Goal: Information Seeking & Learning: Understand process/instructions

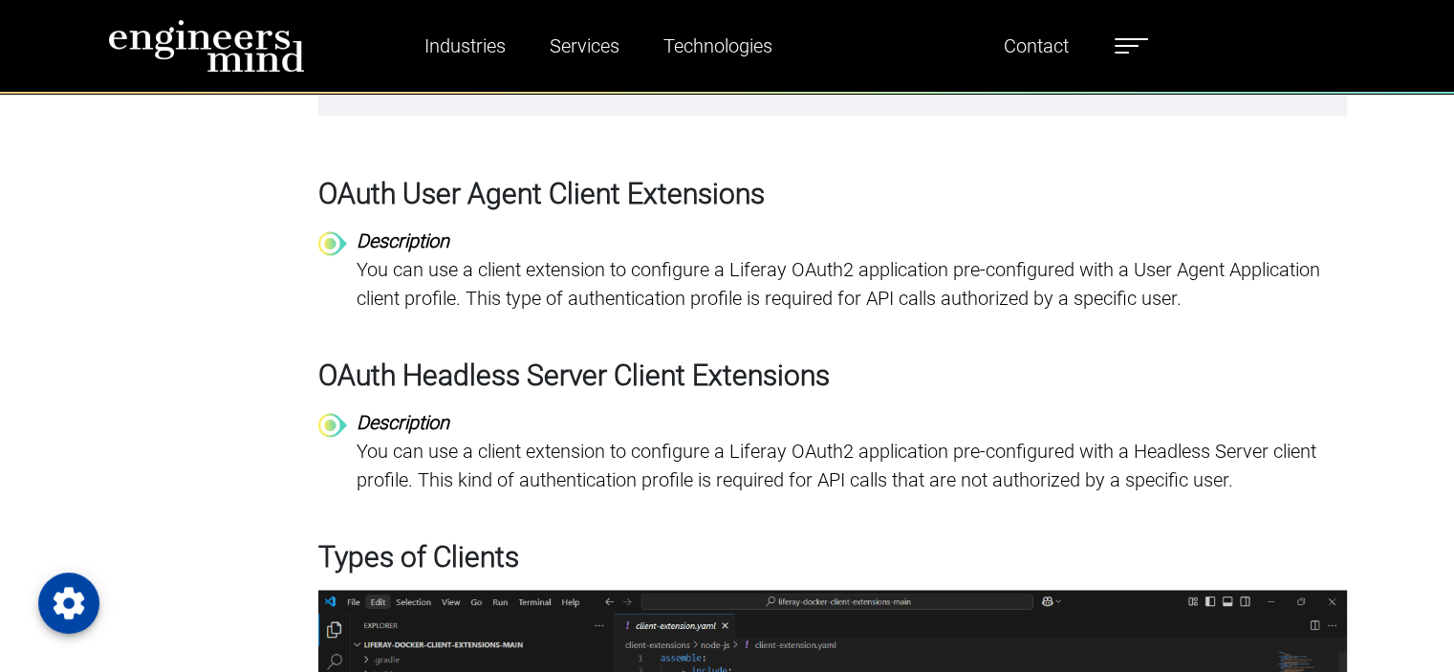
scroll to position [3060, 0]
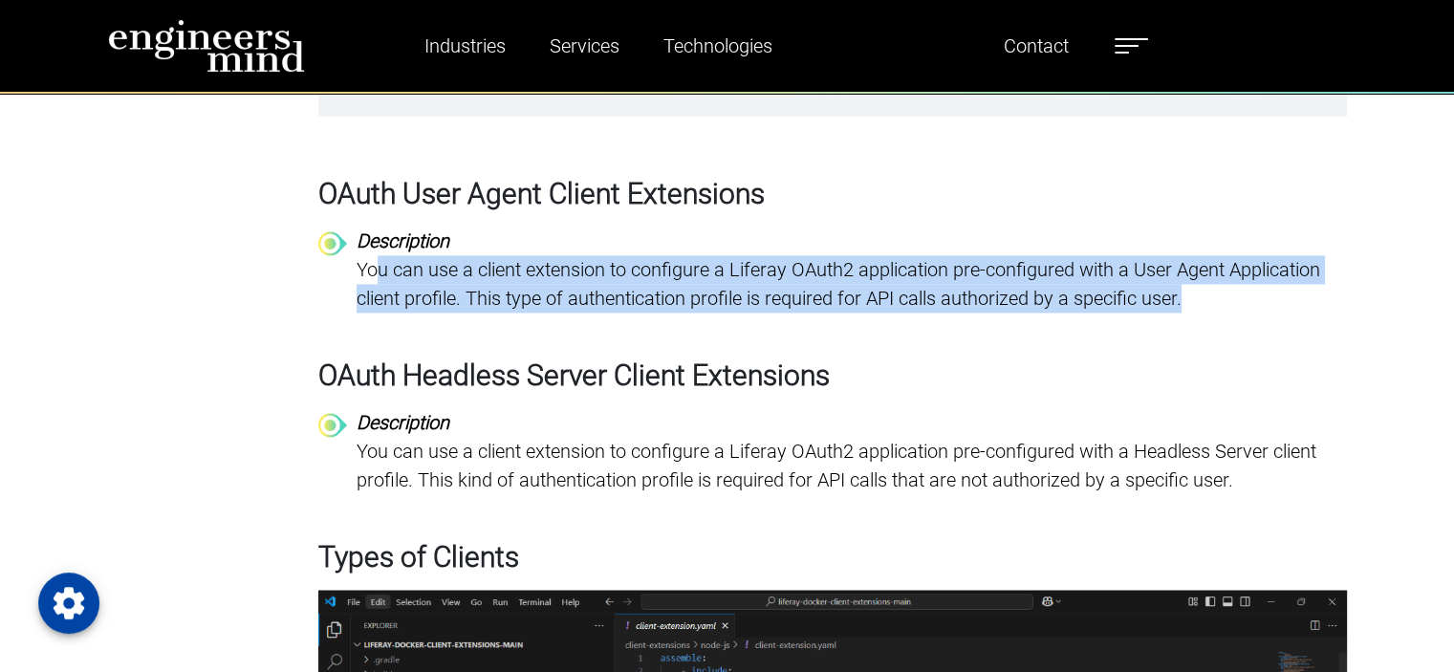
drag, startPoint x: 409, startPoint y: 263, endPoint x: 1323, endPoint y: 286, distance: 914.5
click at [1323, 286] on p "You can use a client extension to configure a Liferay OAuth2 application pre-co…" at bounding box center [852, 283] width 991 height 57
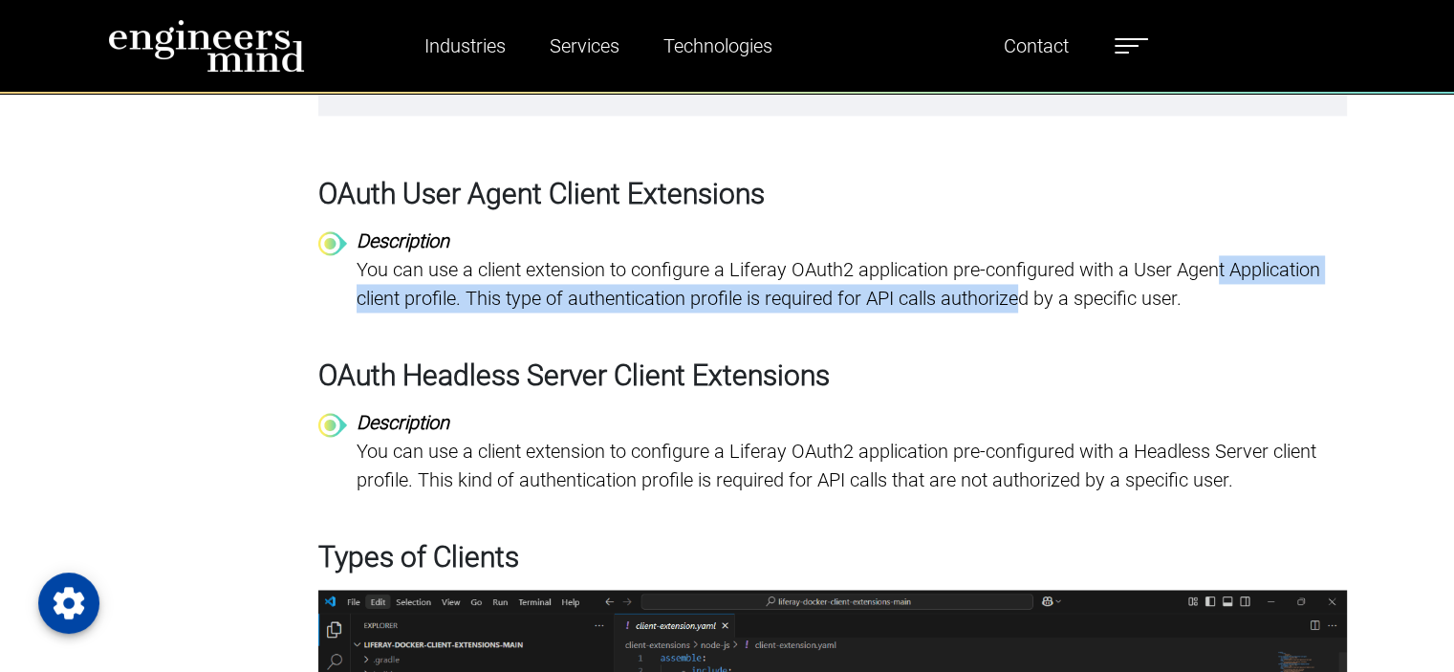
drag, startPoint x: 1224, startPoint y: 279, endPoint x: 1025, endPoint y: 291, distance: 199.2
click at [1025, 291] on p "You can use a client extension to configure a Liferay OAuth2 application pre-co…" at bounding box center [852, 283] width 991 height 57
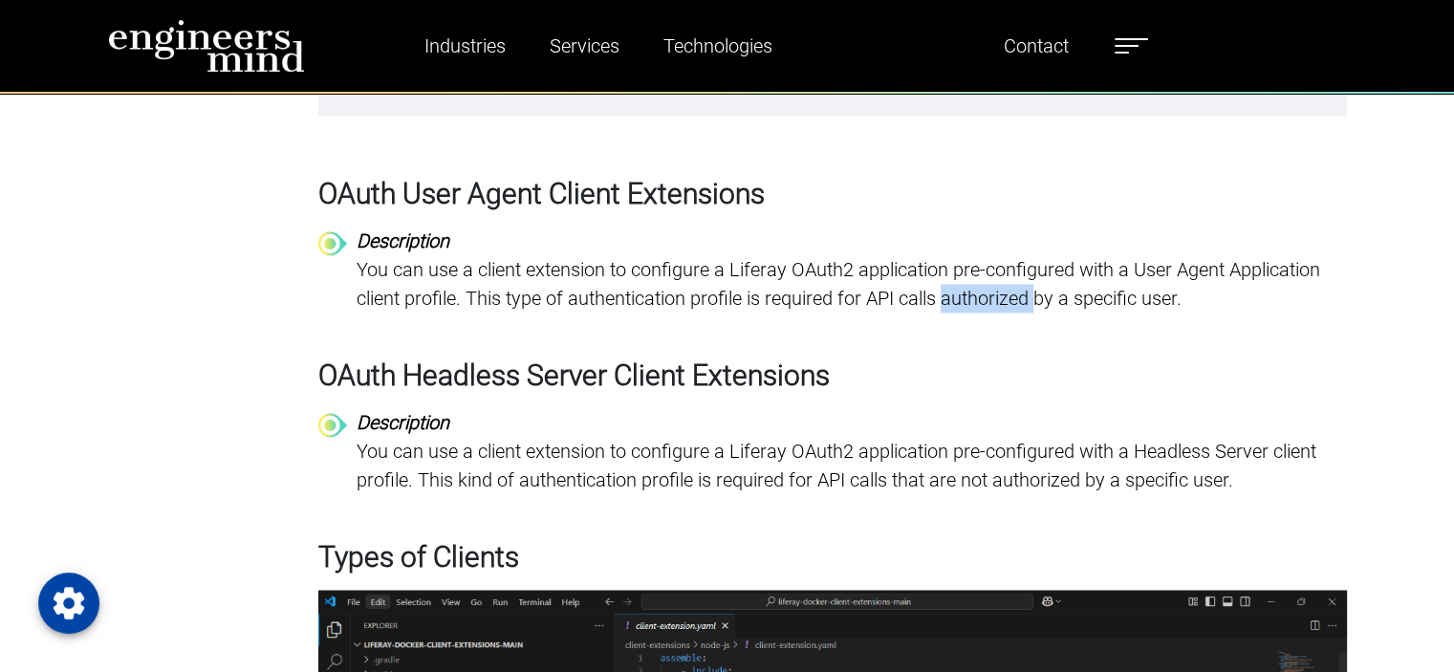
click at [1025, 291] on p "You can use a client extension to configure a Liferay OAuth2 application pre-co…" at bounding box center [852, 283] width 991 height 57
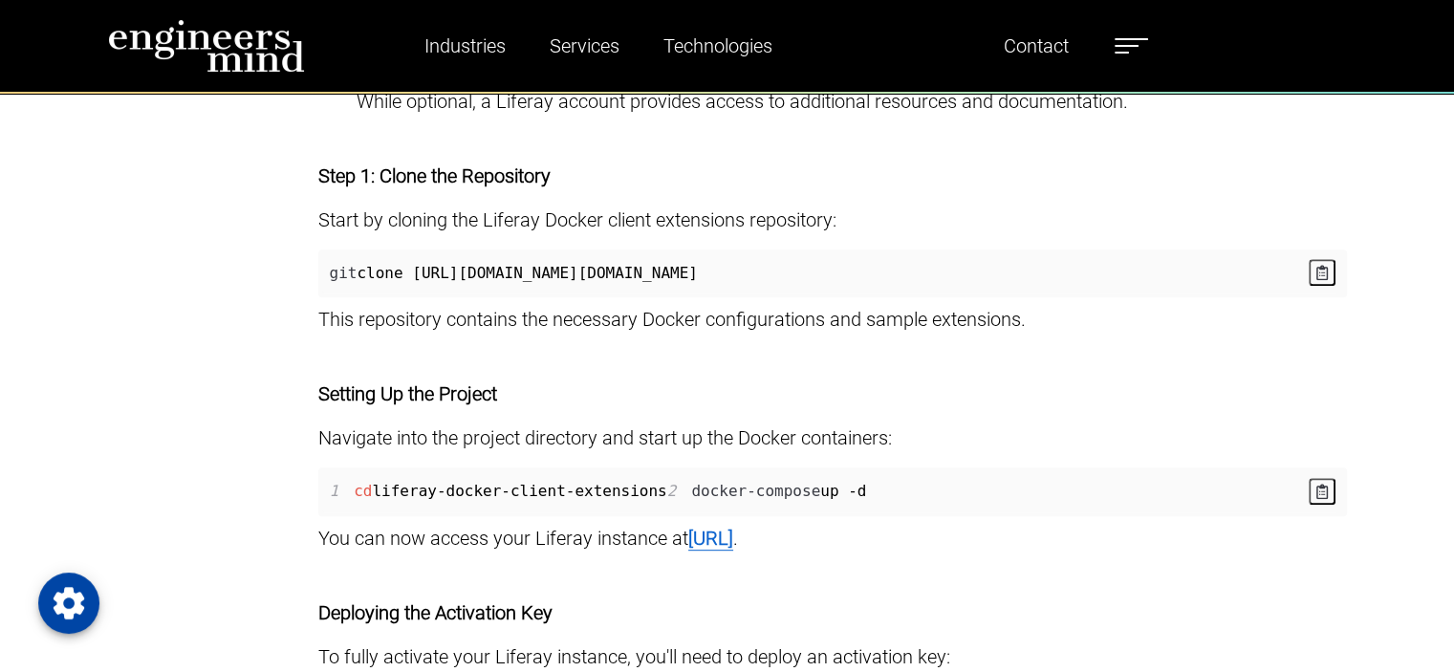
scroll to position [8033, 0]
drag, startPoint x: 414, startPoint y: 271, endPoint x: 957, endPoint y: 284, distance: 543.3
click at [957, 284] on span "git clone [URL][DOMAIN_NAME][DOMAIN_NAME]" at bounding box center [830, 272] width 1017 height 41
copy span "[URL][DOMAIN_NAME][DOMAIN_NAME]"
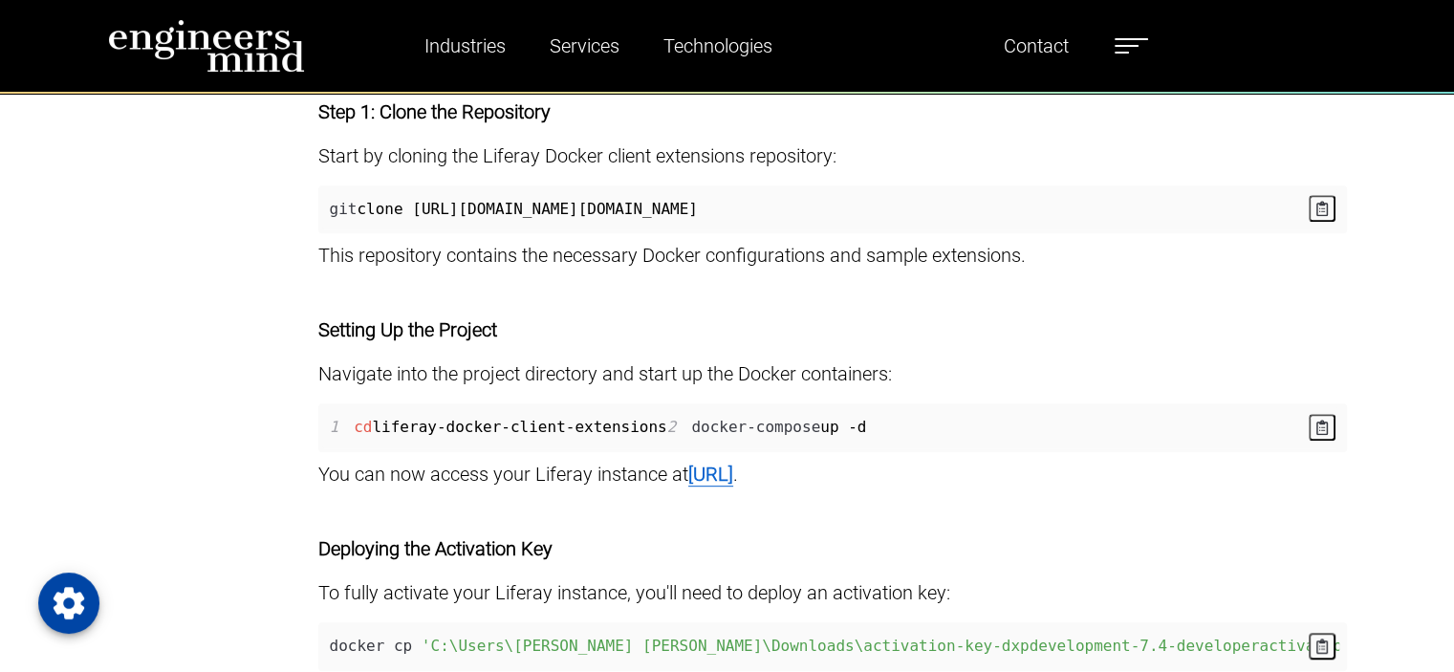
scroll to position [8128, 0]
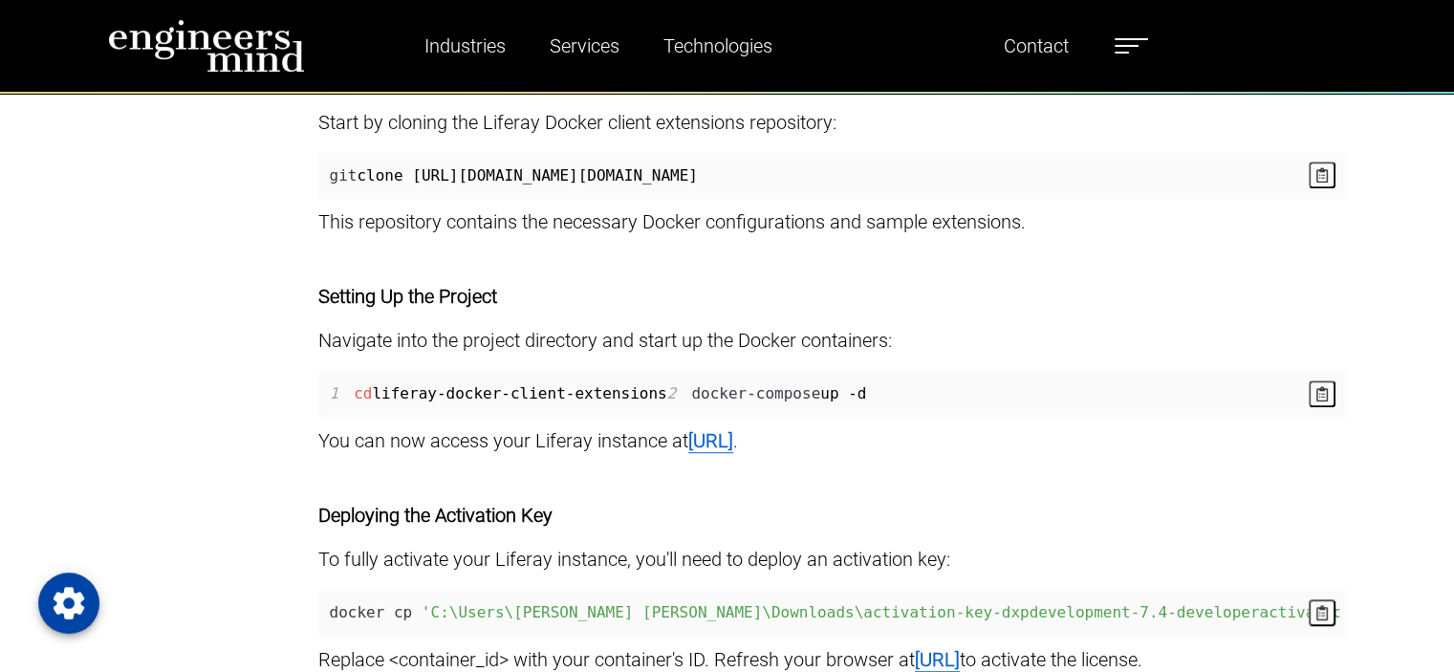
click at [711, 391] on span "1 cd liferay-docker-client-extensions 2 docker-compose up -d" at bounding box center [830, 394] width 1017 height 41
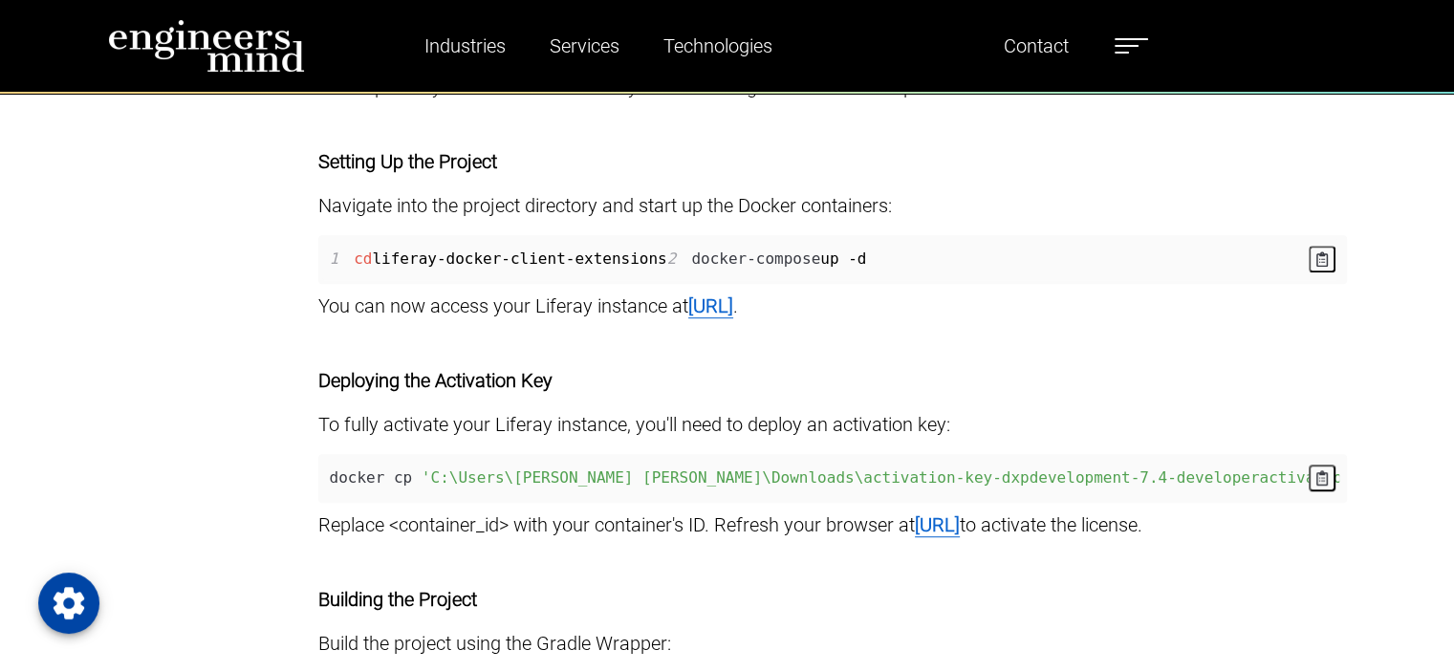
scroll to position [8320, 0]
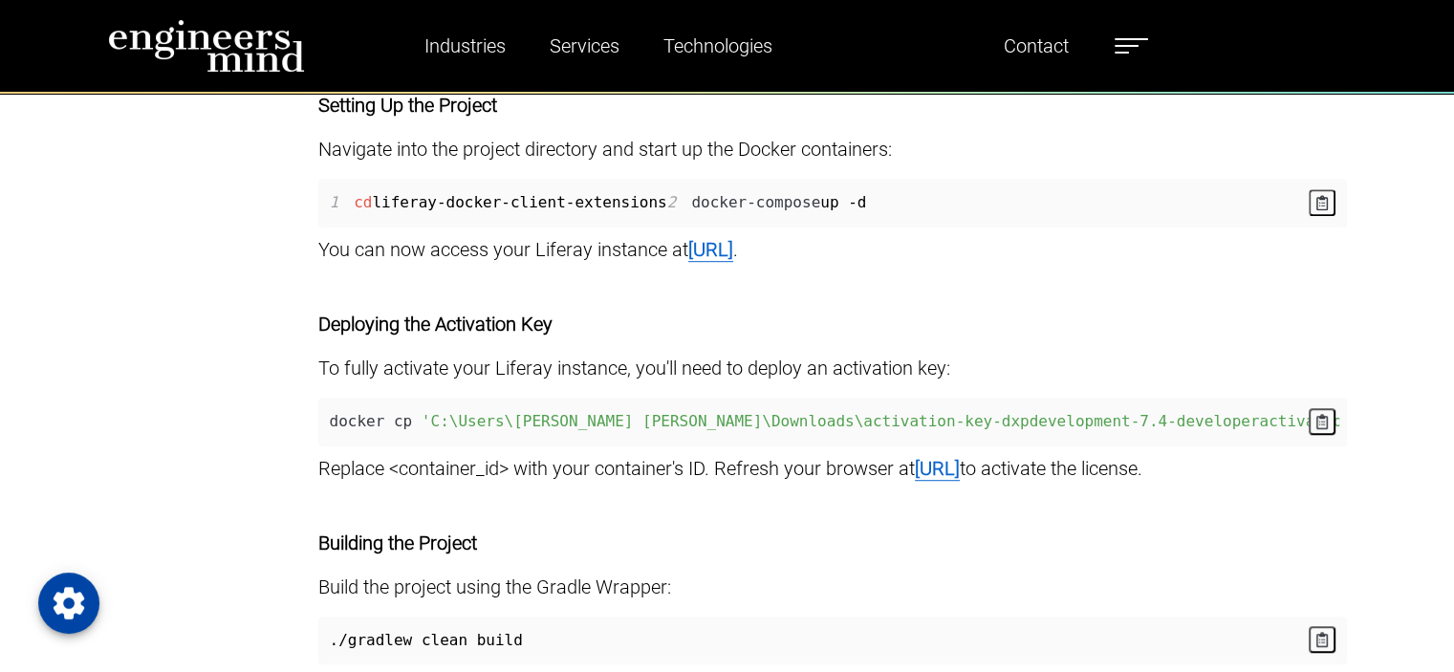
drag, startPoint x: 709, startPoint y: 483, endPoint x: 819, endPoint y: 474, distance: 110.3
click at [758, 447] on div "docker cp 'C:\Users\[PERSON_NAME] [PERSON_NAME]\Downloads\activation-key-dxpdev…" at bounding box center [832, 422] width 1029 height 49
click at [757, 558] on p "Building the Project" at bounding box center [832, 543] width 1029 height 29
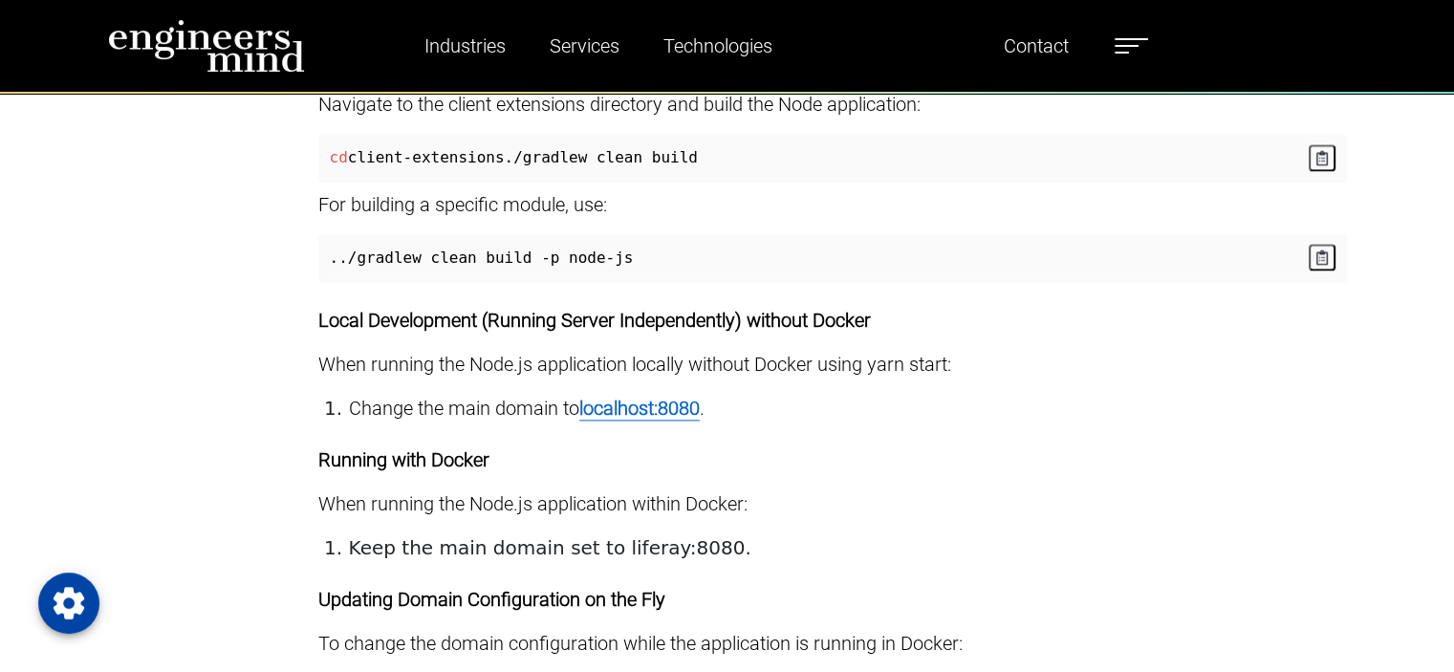
scroll to position [9467, 0]
